Goal: Task Accomplishment & Management: Use online tool/utility

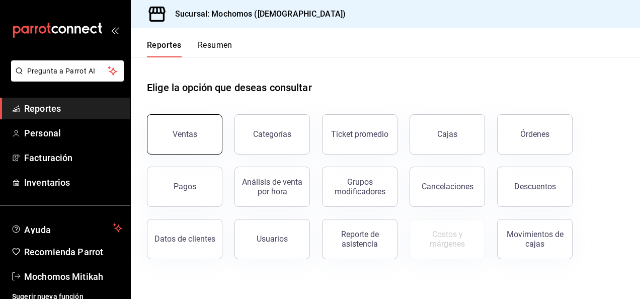
click at [184, 145] on button "Ventas" at bounding box center [184, 134] width 75 height 40
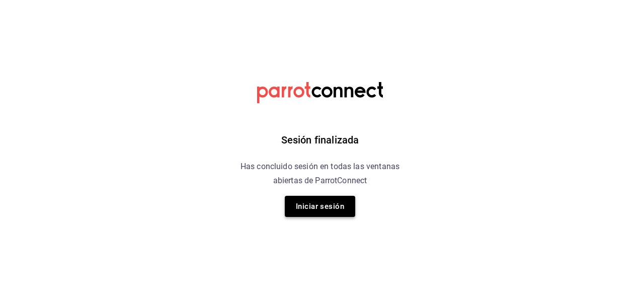
click at [338, 202] on button "Iniciar sesión" at bounding box center [320, 206] width 70 height 21
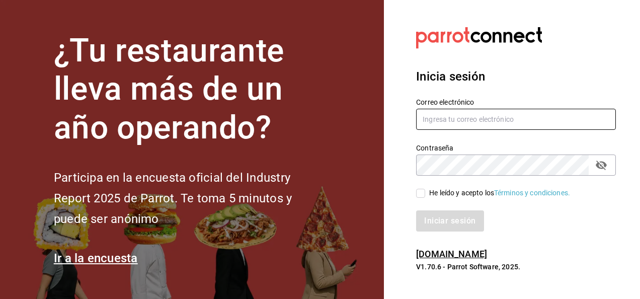
type input "mochomos.mitikah@grupocosteno.com"
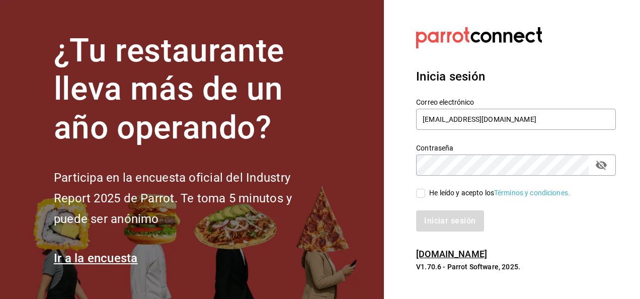
click at [421, 190] on input "He leído y acepto los Términos y condiciones." at bounding box center [420, 193] width 9 height 9
checkbox input "true"
click at [456, 218] on button "Iniciar sesión" at bounding box center [450, 220] width 68 height 21
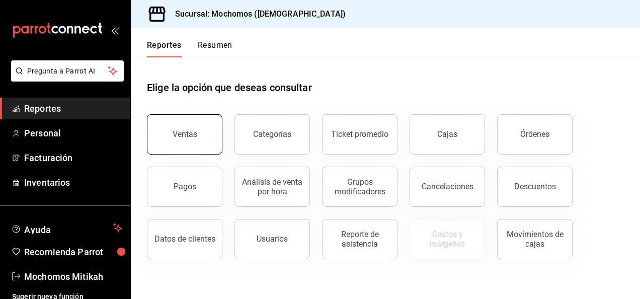
click at [195, 134] on div "Ventas" at bounding box center [185, 134] width 25 height 10
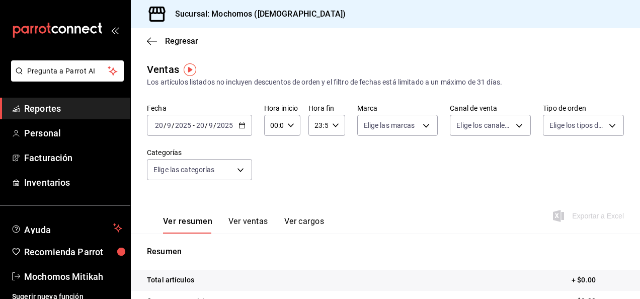
click at [238, 117] on div "2025-09-20 20 / 9 / 2025 - 2025-09-20 20 / 9 / 2025" at bounding box center [199, 125] width 105 height 21
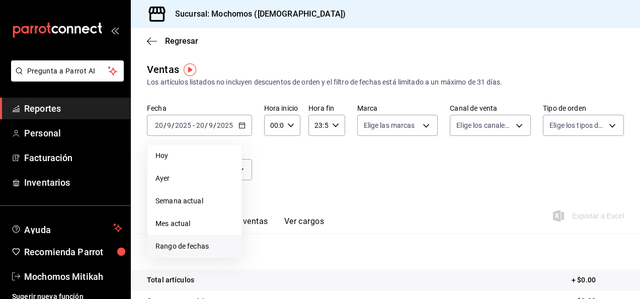
click at [195, 248] on span "Rango de fechas" at bounding box center [194, 246] width 78 height 11
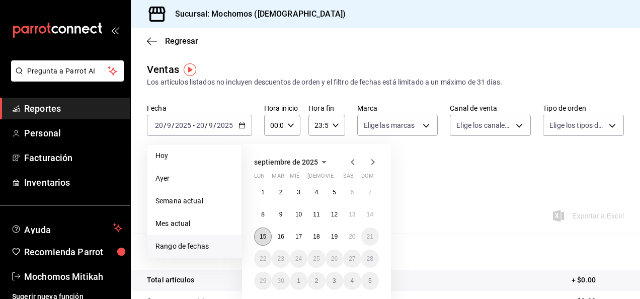
click at [266, 236] on abbr "15" at bounding box center [263, 236] width 7 height 7
click at [353, 235] on abbr "20" at bounding box center [352, 236] width 7 height 7
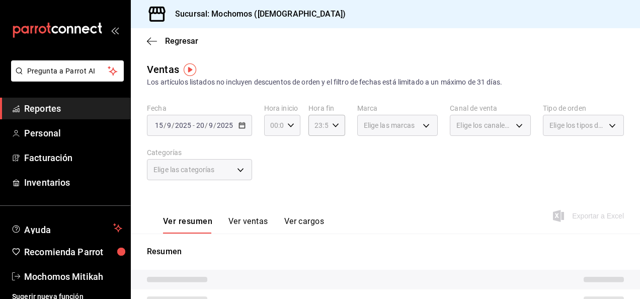
click at [288, 124] on \(Stroke\) "button" at bounding box center [291, 125] width 6 height 4
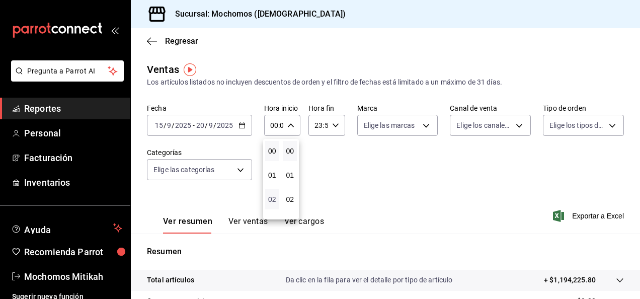
click at [272, 202] on span "02" at bounding box center [272, 199] width 2 height 8
type input "02:00"
click at [272, 204] on button "05" at bounding box center [272, 211] width 14 height 20
click at [296, 196] on button "02" at bounding box center [290, 199] width 14 height 20
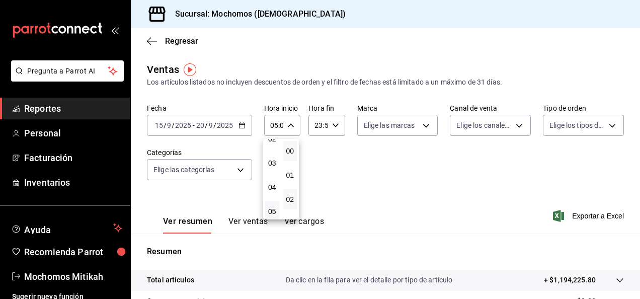
type input "05:02"
click at [291, 148] on span "00" at bounding box center [290, 151] width 2 height 8
type input "05:00"
click at [335, 121] on div at bounding box center [320, 149] width 640 height 299
click at [334, 123] on icon "button" at bounding box center [335, 125] width 7 height 7
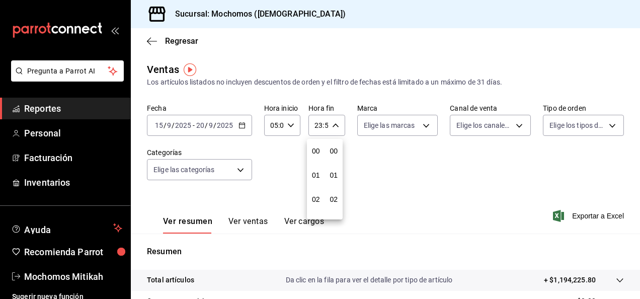
scroll to position [1369, 0]
click at [317, 160] on span "21" at bounding box center [316, 159] width 2 height 8
type input "21:59"
click at [315, 167] on span "05" at bounding box center [316, 171] width 2 height 8
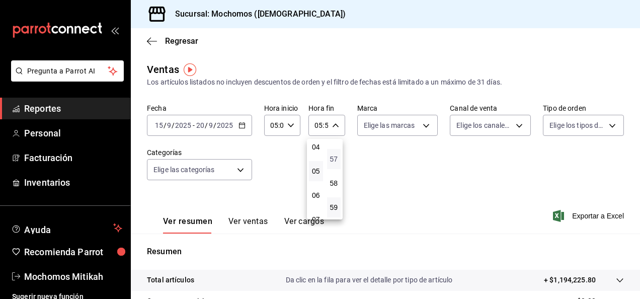
click at [335, 157] on span "57" at bounding box center [334, 159] width 2 height 8
type input "05:57"
click at [338, 153] on button "00" at bounding box center [334, 151] width 14 height 20
type input "05:00"
drag, startPoint x: 416, startPoint y: 163, endPoint x: 418, endPoint y: 122, distance: 40.8
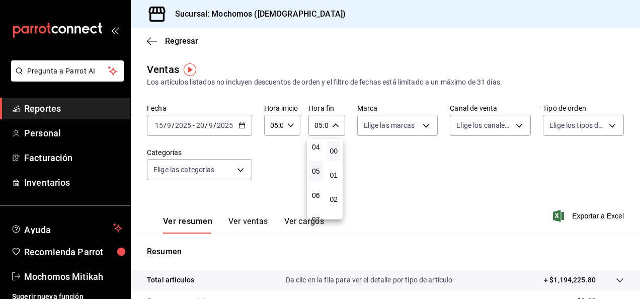
click at [418, 122] on div at bounding box center [320, 149] width 640 height 299
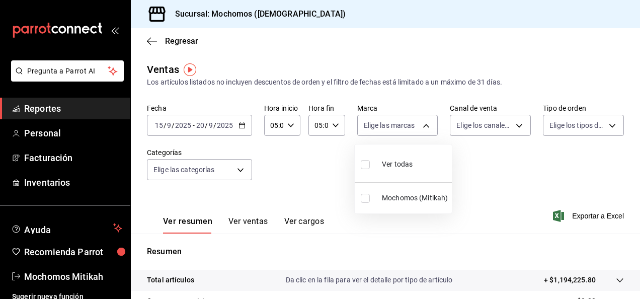
click at [418, 122] on body "Pregunta a Parrot AI Reportes Personal Facturación Inventarios Ayuda Recomienda…" at bounding box center [320, 149] width 640 height 299
click at [500, 166] on div at bounding box center [320, 149] width 640 height 299
click at [596, 280] on div at bounding box center [610, 280] width 28 height 11
click at [586, 217] on span "Exportar a Excel" at bounding box center [589, 216] width 69 height 12
